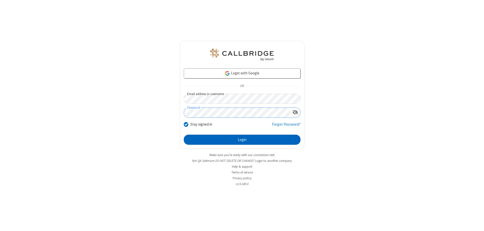
click at [242, 140] on button "Login" at bounding box center [242, 140] width 117 height 10
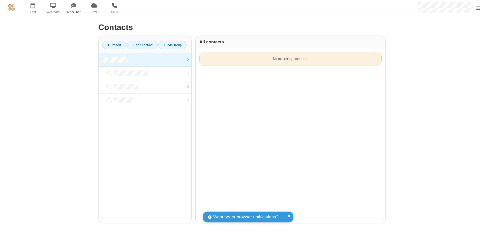
scroll to position [171, 186]
click at [145, 60] on link at bounding box center [145, 60] width 93 height 14
click at [142, 45] on link "Add contact" at bounding box center [142, 45] width 31 height 9
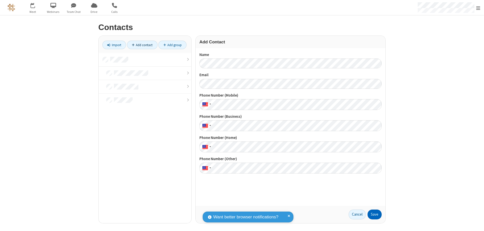
click at [375, 214] on button "Save" at bounding box center [375, 215] width 14 height 10
